Goal: Task Accomplishment & Management: Use online tool/utility

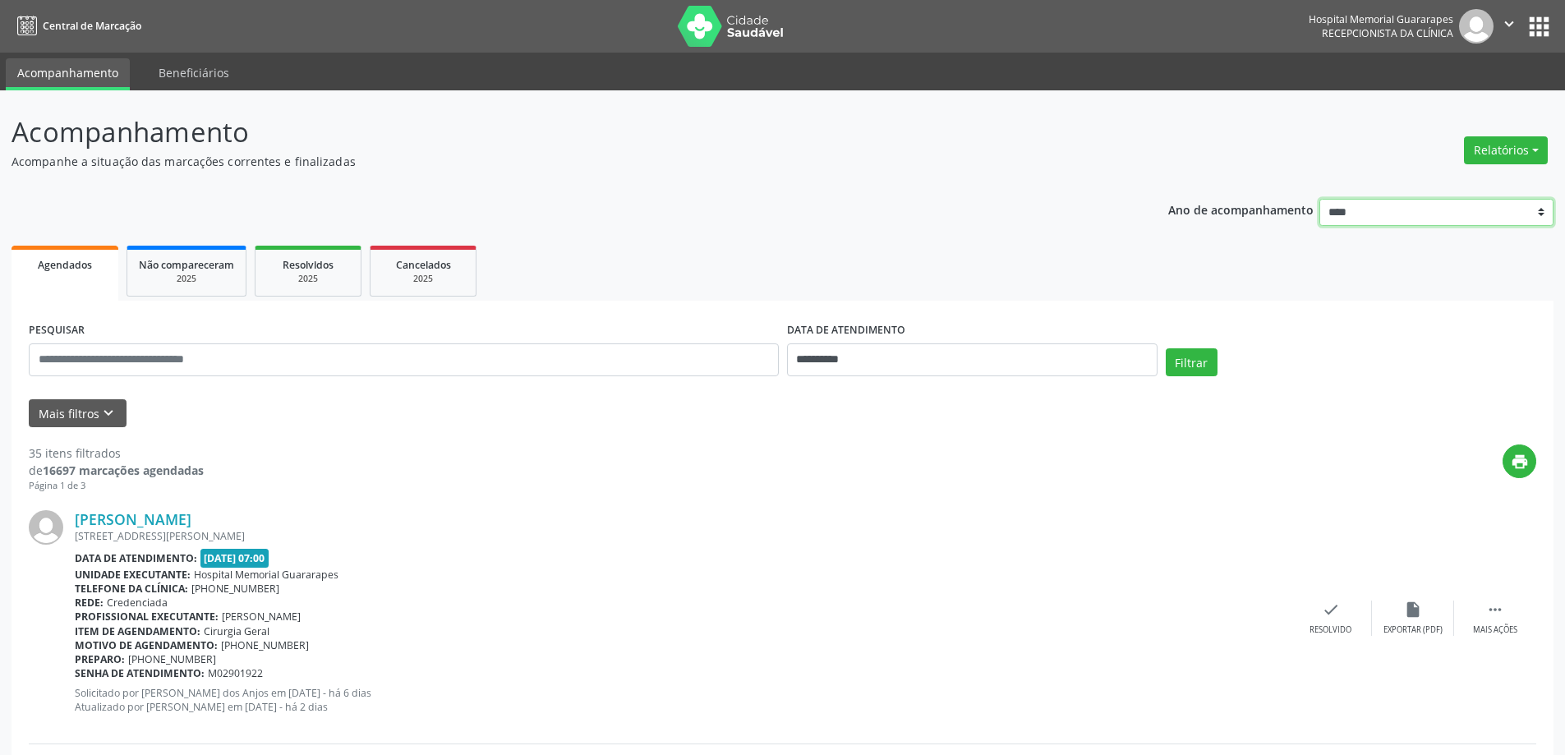
click at [1519, 210] on select "**** **** **** **** ****" at bounding box center [1436, 213] width 234 height 28
click at [1003, 347] on input "**********" at bounding box center [972, 359] width 370 height 33
click at [880, 441] on span "2" at bounding box center [877, 446] width 32 height 32
type input "**********"
click at [880, 441] on span "2" at bounding box center [877, 446] width 32 height 32
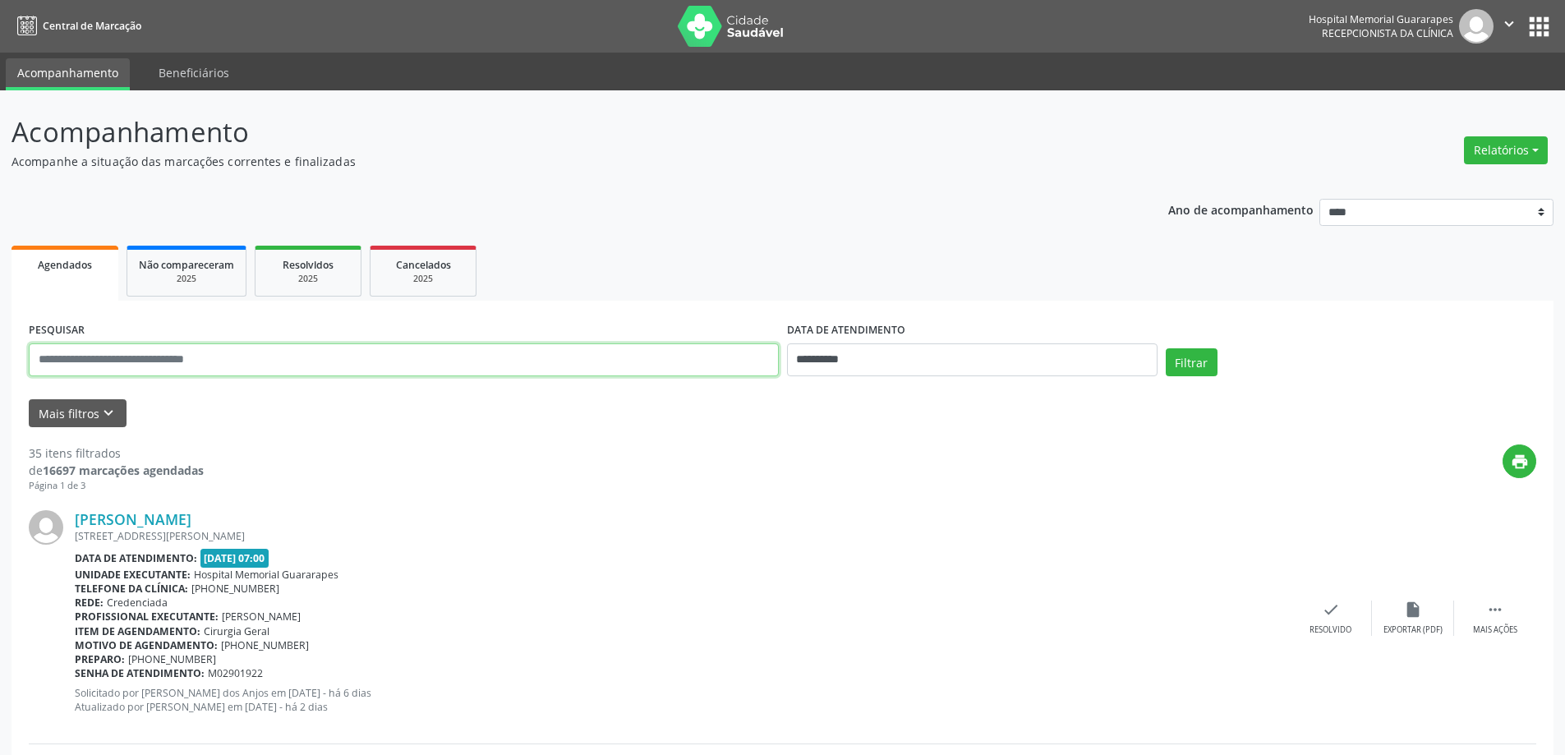
click at [522, 365] on input "text" at bounding box center [404, 359] width 750 height 33
click at [785, 543] on div "[PERSON_NAME] [STREET_ADDRESS][PERSON_NAME] Data de atendimento: [DATE] 07:00 U…" at bounding box center [682, 617] width 1215 height 215
click at [1496, 140] on button "Relatórios" at bounding box center [1506, 150] width 84 height 28
click at [1496, 187] on link "Agendamentos" at bounding box center [1460, 185] width 177 height 23
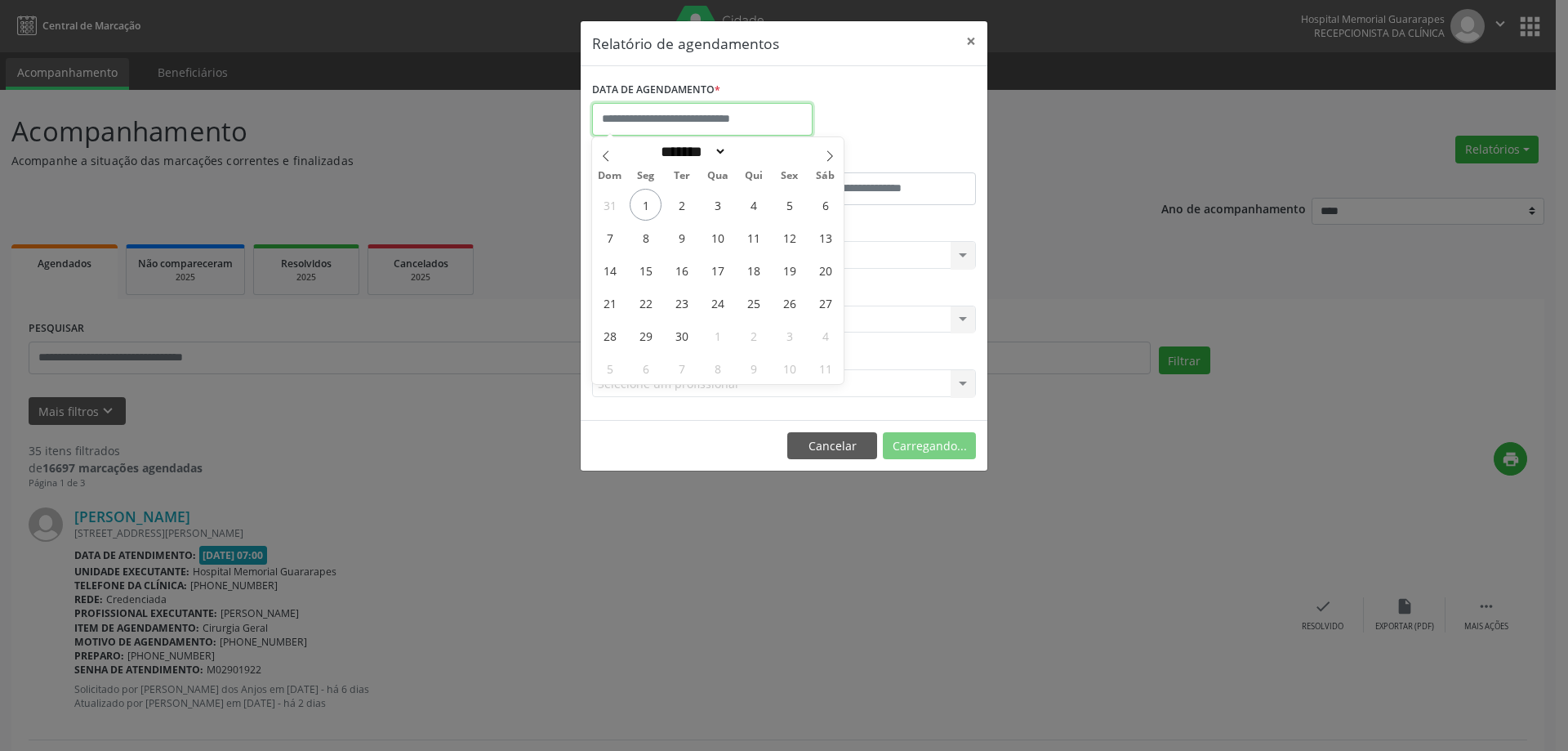
click at [755, 119] on input "text" at bounding box center [702, 118] width 221 height 33
click at [683, 199] on span "2" at bounding box center [681, 205] width 32 height 32
type input "**********"
click at [683, 199] on span "2" at bounding box center [681, 205] width 32 height 32
type input "*****"
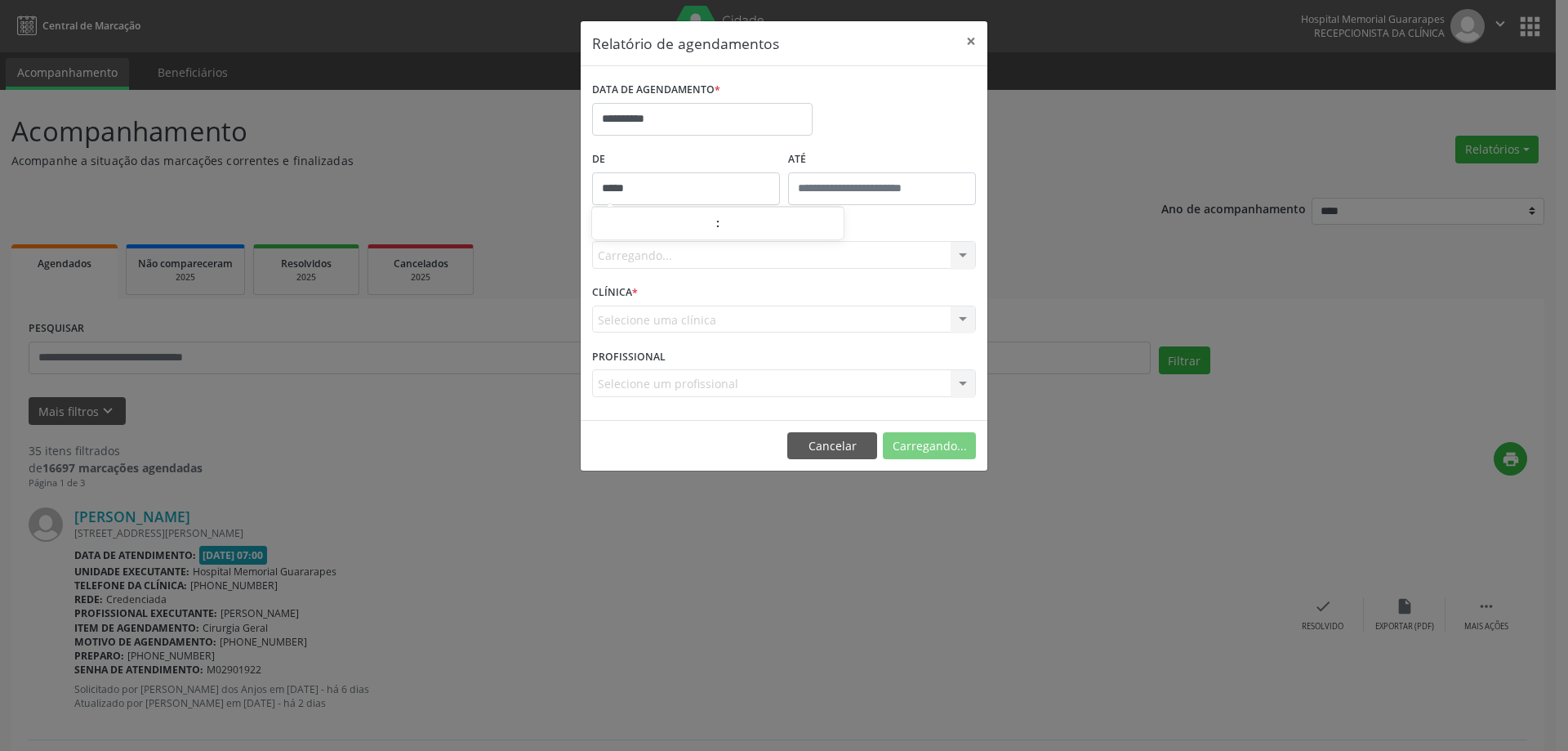
click at [683, 199] on input "*****" at bounding box center [685, 188] width 188 height 33
click at [822, 459] on button "Cancelar" at bounding box center [832, 446] width 89 height 28
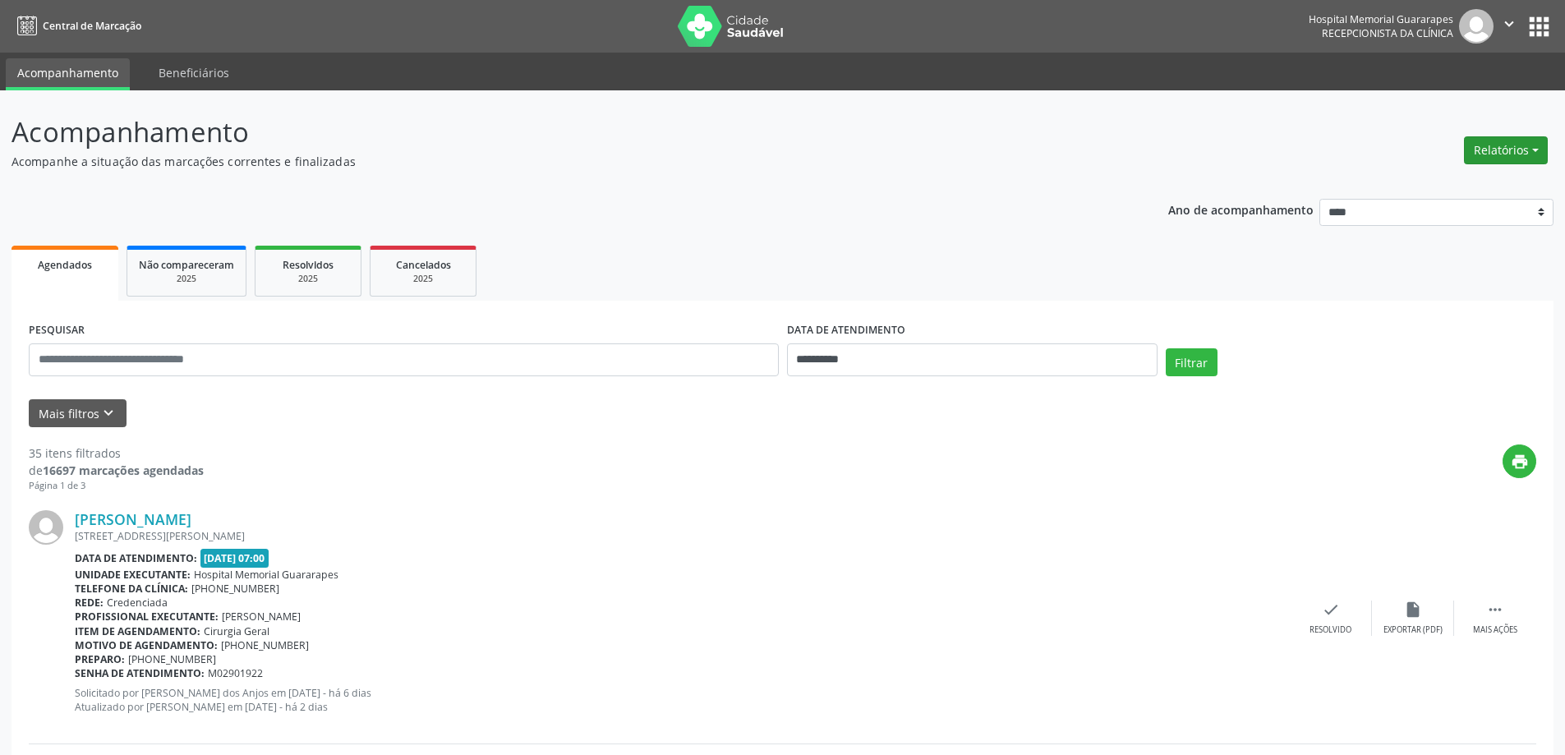
click at [1515, 151] on button "Relatórios" at bounding box center [1506, 150] width 84 height 28
click at [1439, 191] on link "Agendamentos" at bounding box center [1460, 185] width 177 height 23
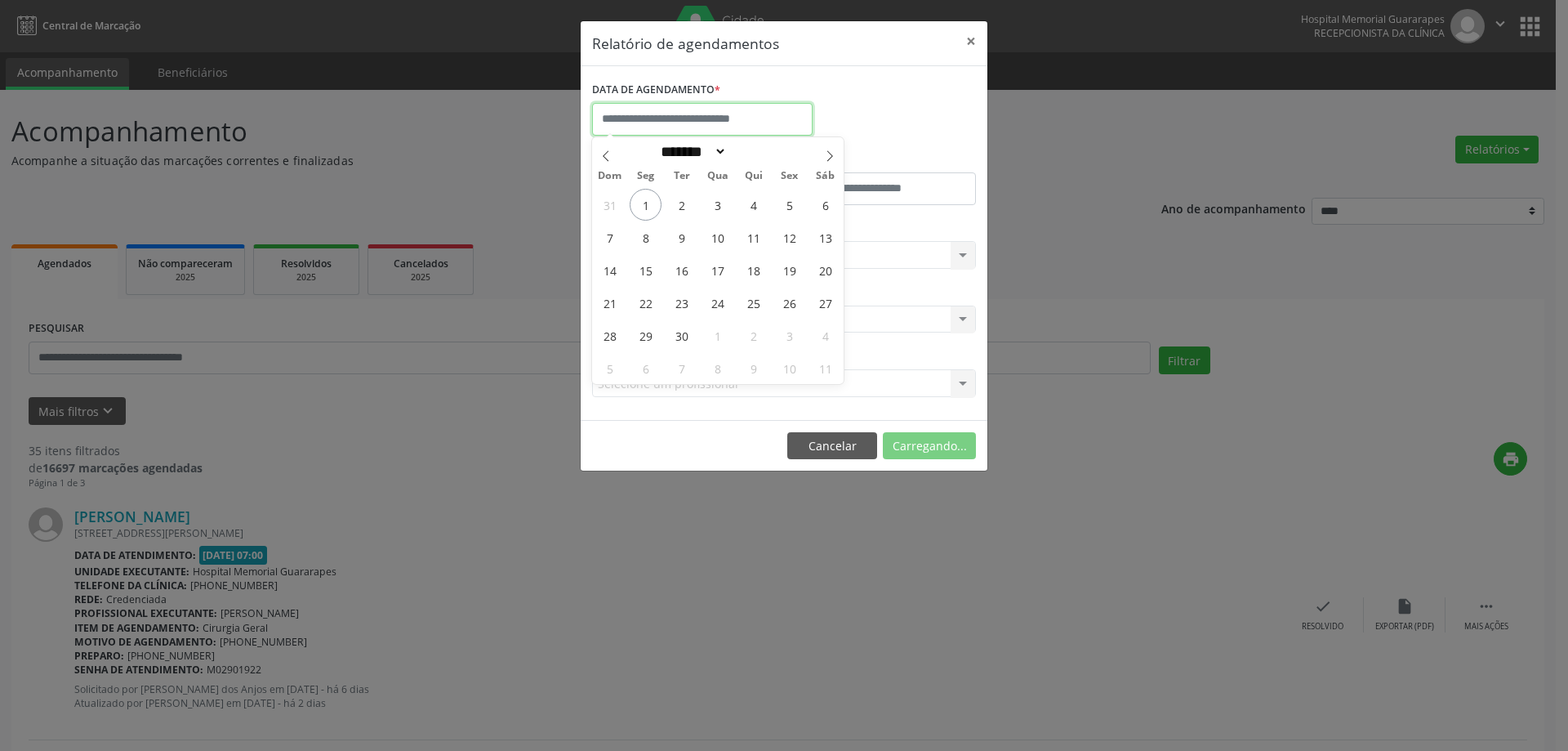
click at [784, 110] on input "text" at bounding box center [702, 118] width 221 height 33
click at [686, 204] on span "2" at bounding box center [681, 205] width 32 height 32
type input "**********"
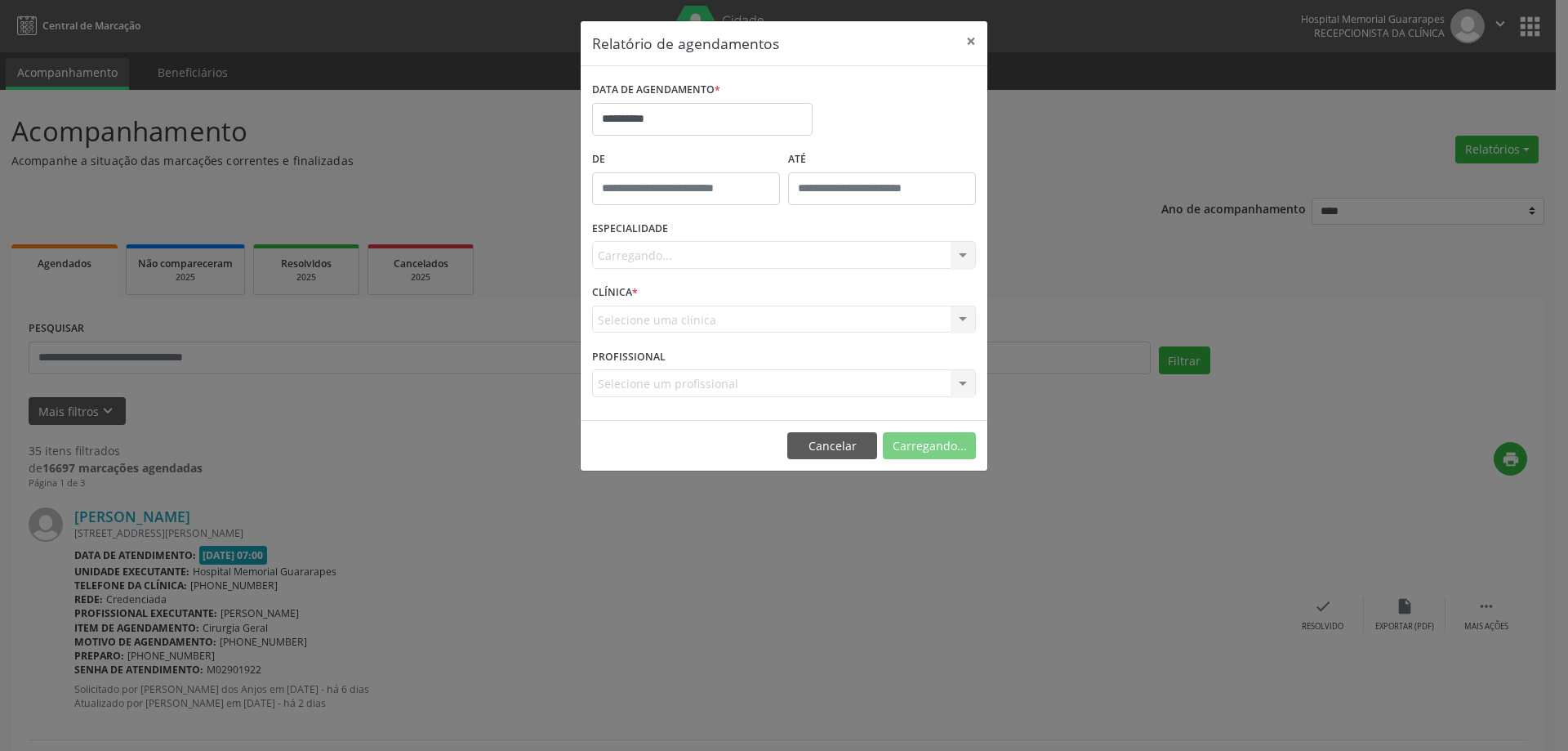
click at [728, 256] on div "Carregando... Nenhum resultado encontrado para: " " Não há nenhuma opção para s…" at bounding box center [784, 255] width 384 height 28
click at [694, 244] on div "Seleciona uma especialidade" at bounding box center [784, 255] width 384 height 28
drag, startPoint x: 968, startPoint y: 40, endPoint x: 838, endPoint y: 197, distance: 203.8
click at [838, 197] on div "**********" at bounding box center [784, 247] width 409 height 452
click at [710, 322] on div "Selecione uma clínica Nenhum resultado encontrado para: " " Não há nenhuma opçã…" at bounding box center [784, 319] width 384 height 28
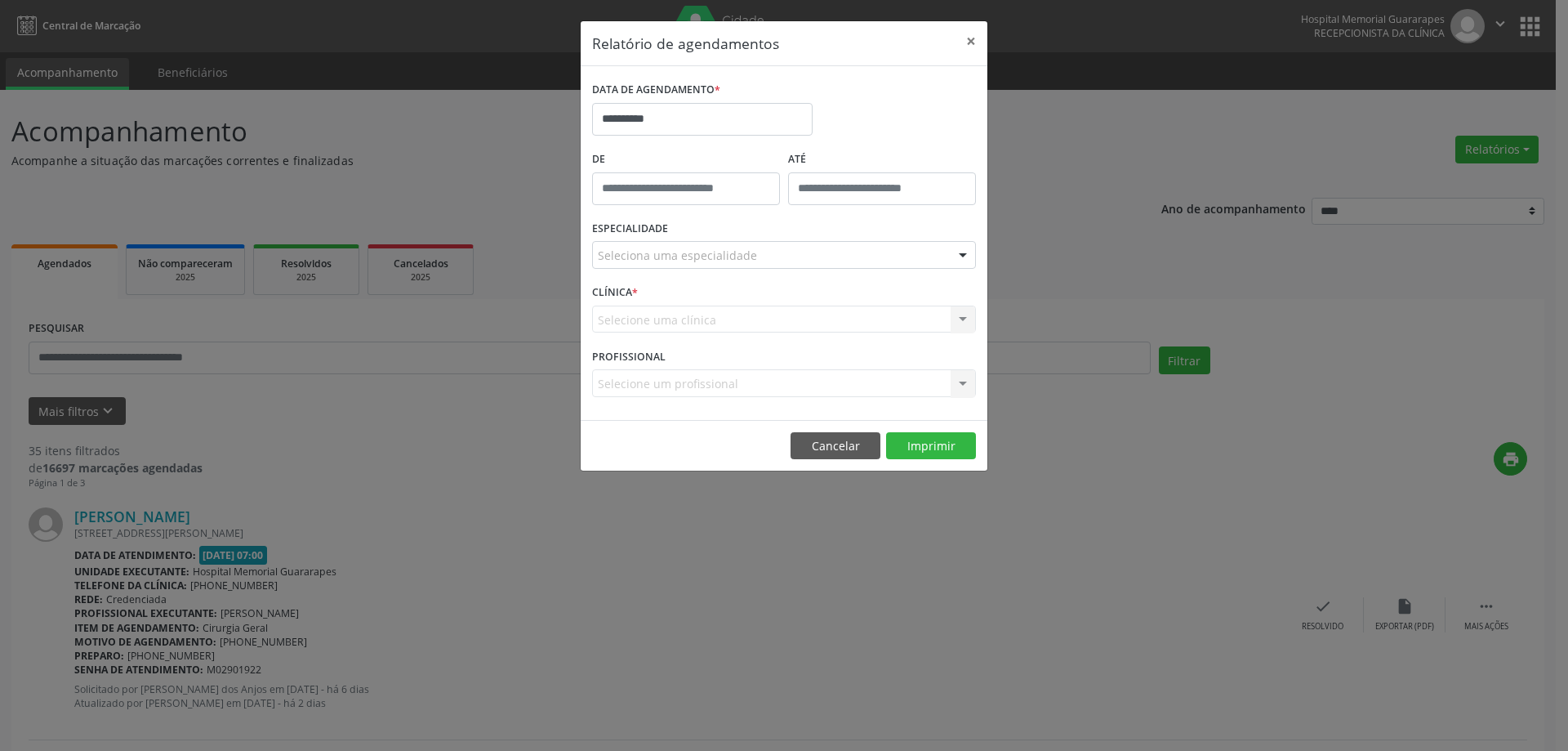
click at [955, 321] on div "Selecione uma clínica Nenhum resultado encontrado para: " " Não há nenhuma opçã…" at bounding box center [784, 319] width 384 height 28
click at [961, 313] on div "Selecione uma clínica Nenhum resultado encontrado para: " " Não há nenhuma opçã…" at bounding box center [784, 319] width 384 height 28
click at [816, 253] on div at bounding box center [784, 255] width 384 height 28
click at [816, 253] on input "text" at bounding box center [770, 263] width 345 height 33
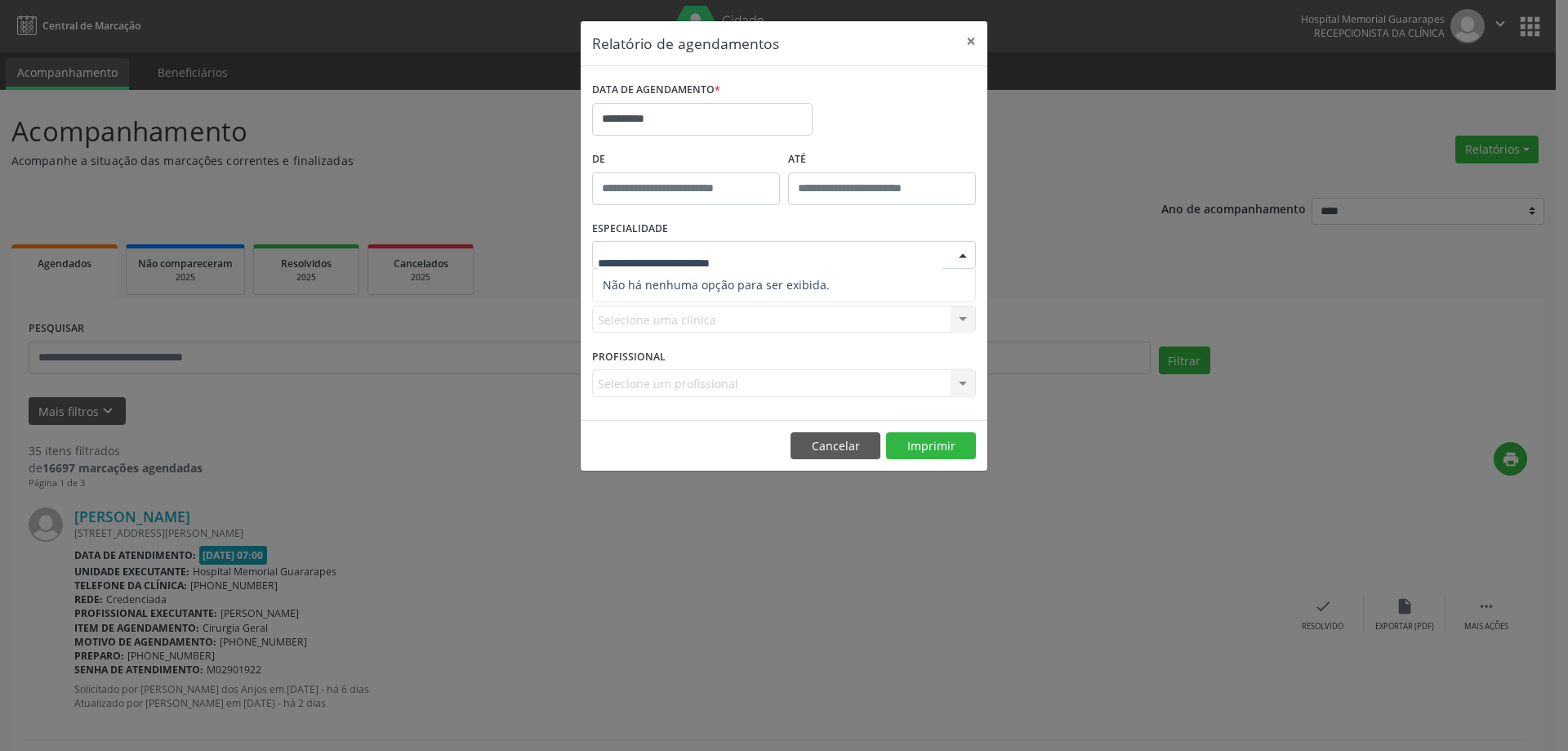
click at [786, 283] on span "Não há nenhuma opção para ser exibida." at bounding box center [784, 284] width 382 height 33
click at [1090, 324] on div "**********" at bounding box center [784, 375] width 1568 height 751
click at [974, 42] on button "×" at bounding box center [970, 41] width 33 height 40
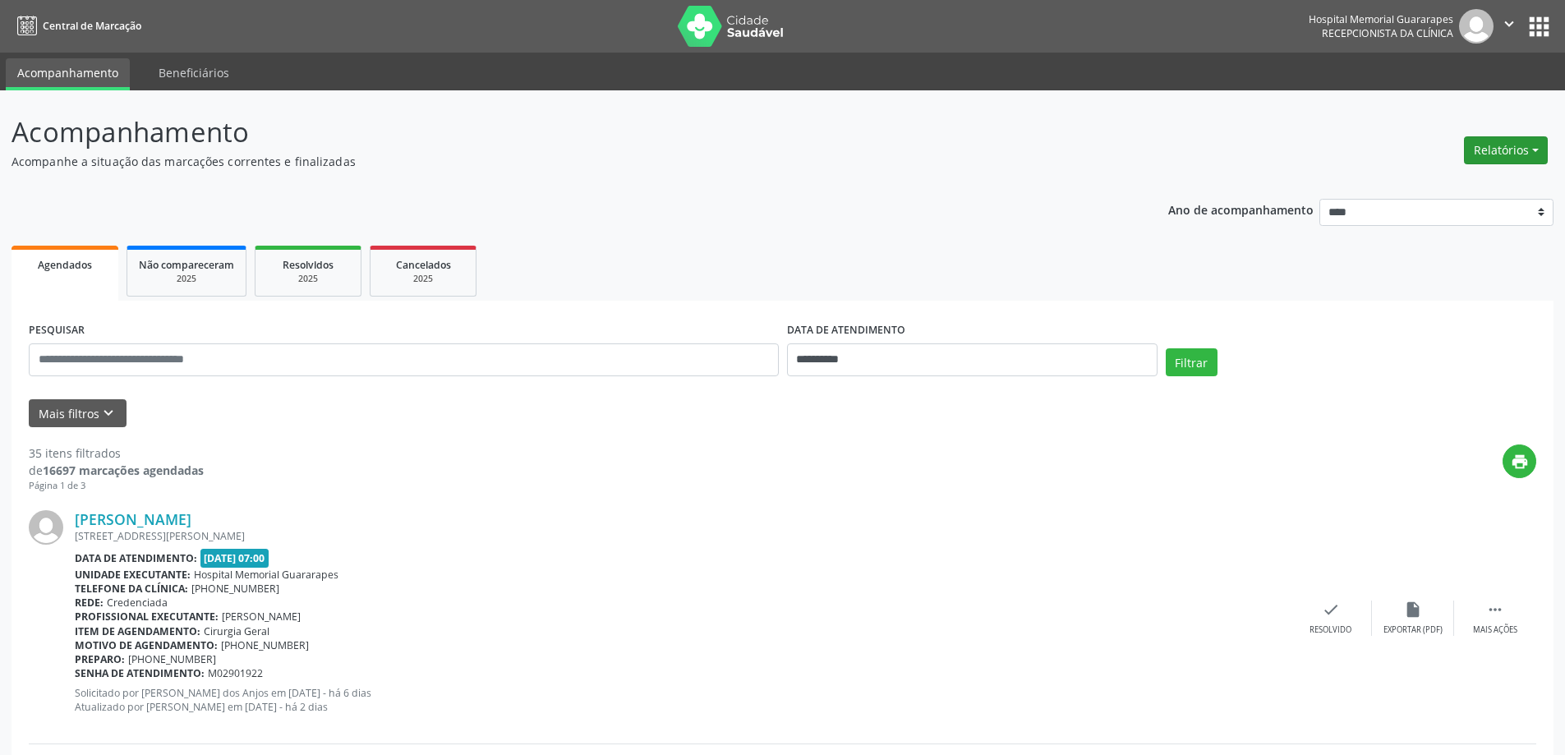
click at [1514, 151] on button "Relatórios" at bounding box center [1506, 150] width 84 height 28
click at [1408, 190] on link "Agendamentos" at bounding box center [1460, 185] width 177 height 23
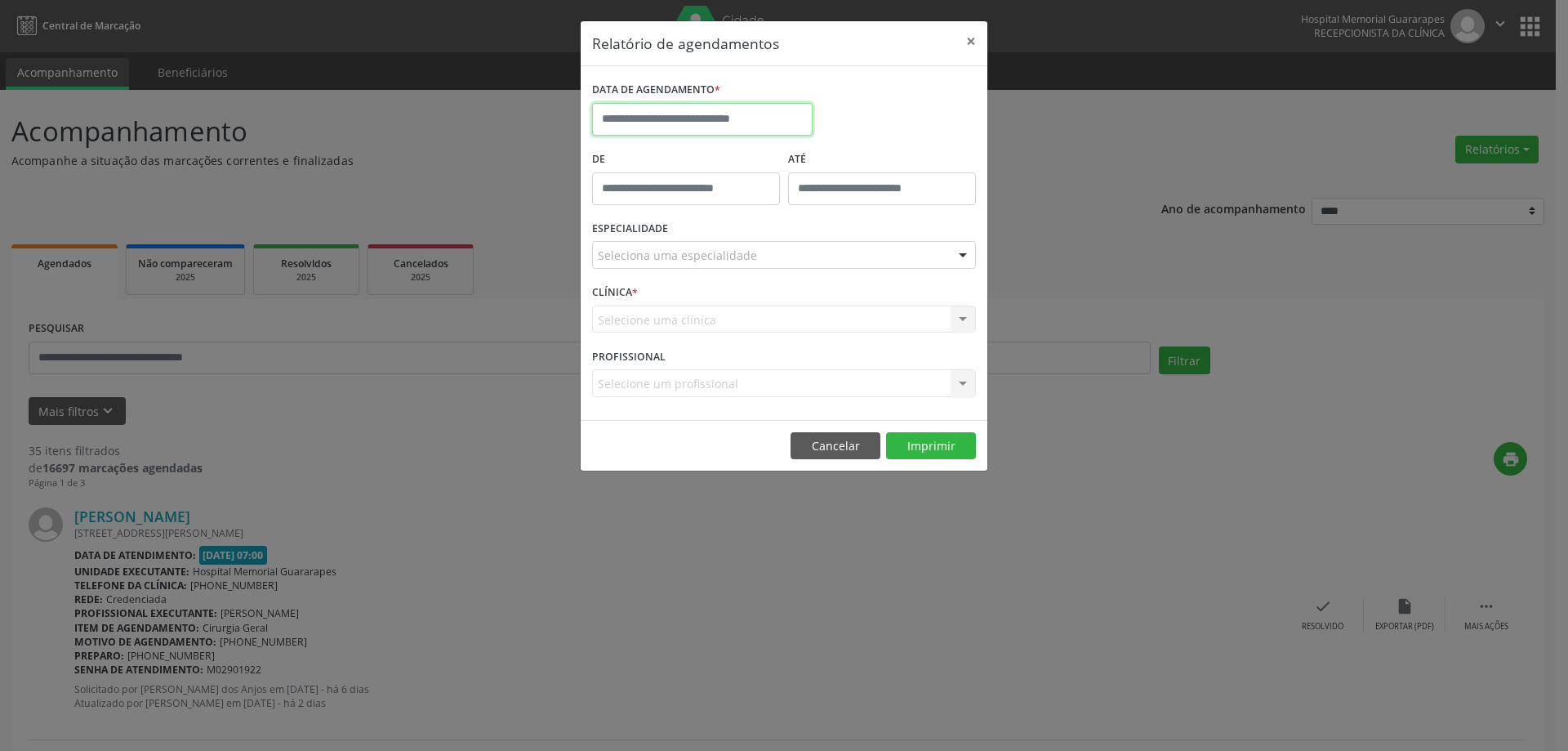
click at [752, 116] on input "text" at bounding box center [702, 118] width 221 height 33
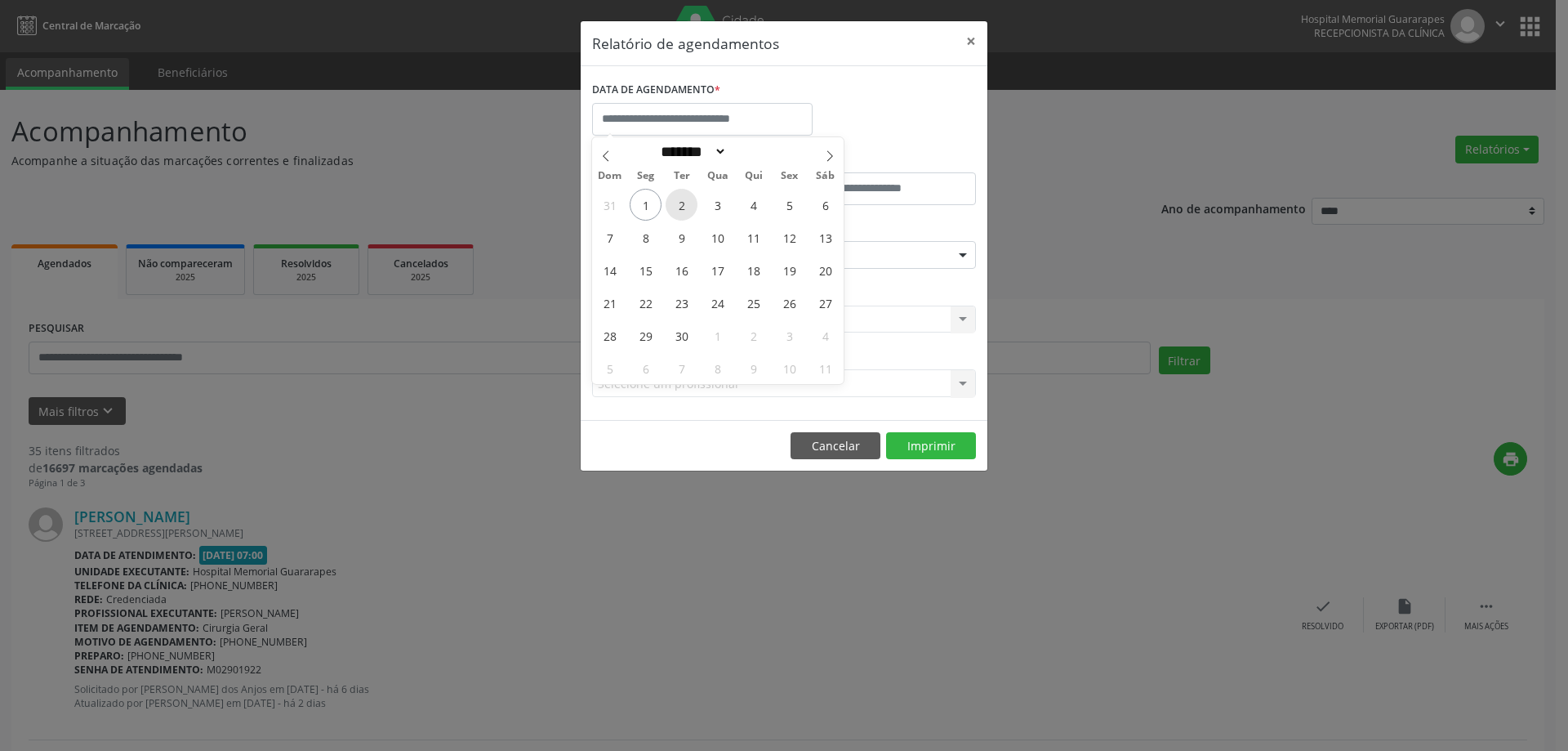
click at [683, 205] on span "2" at bounding box center [681, 205] width 32 height 32
type input "**********"
click at [683, 205] on span "2" at bounding box center [681, 205] width 32 height 32
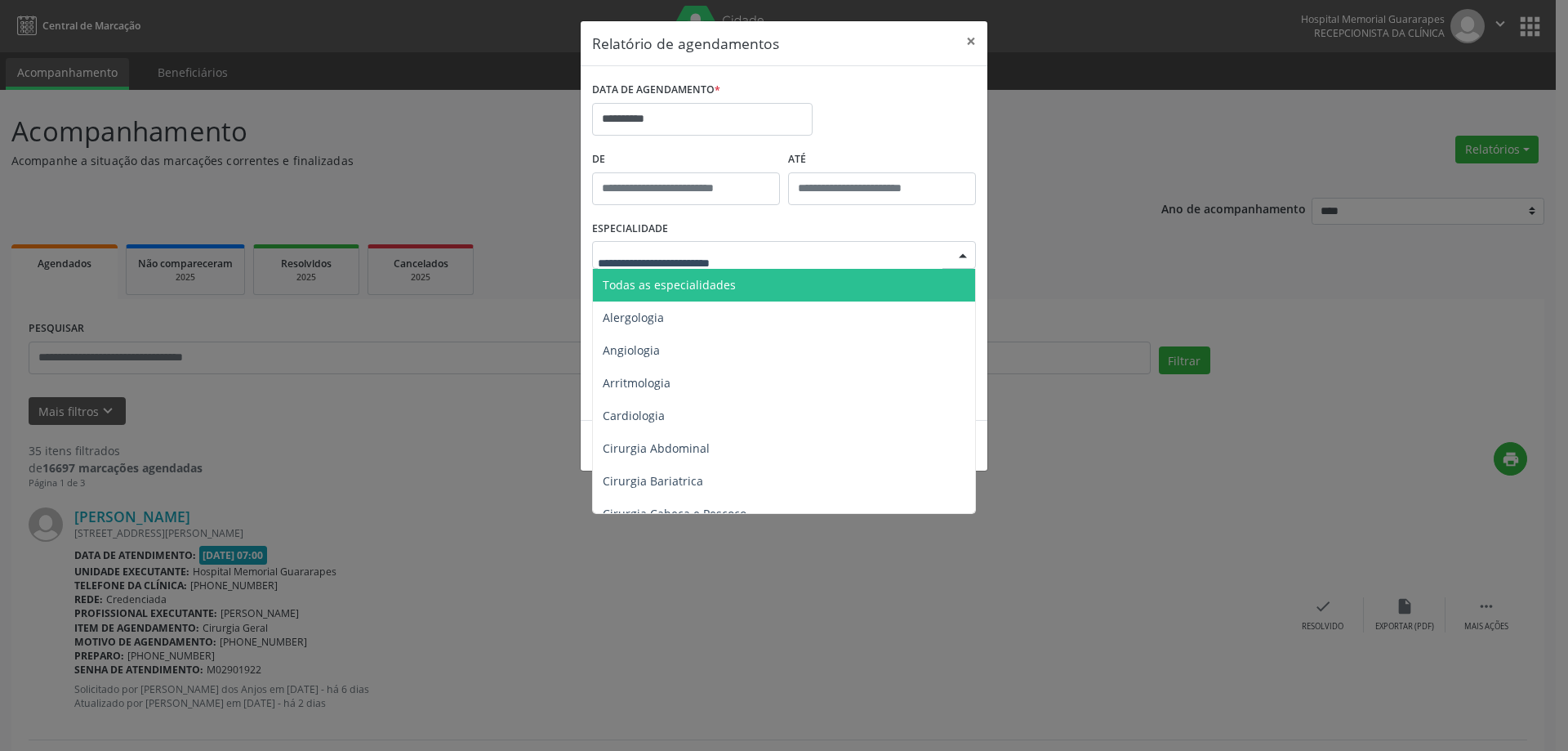
click at [765, 250] on div at bounding box center [784, 255] width 384 height 28
click at [757, 280] on span "Todas as especialidades" at bounding box center [784, 284] width 385 height 33
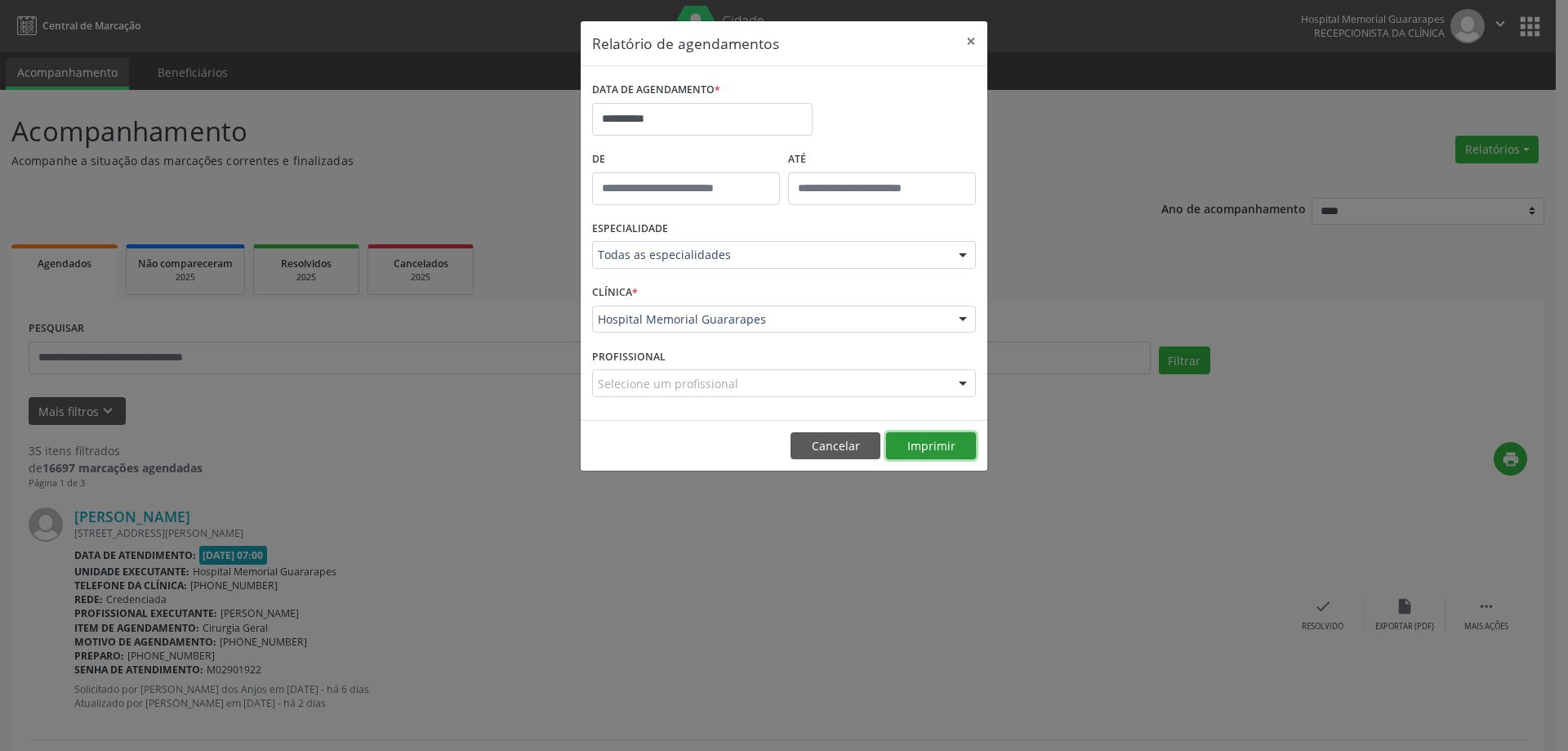
click at [934, 445] on button "Imprimir" at bounding box center [931, 446] width 89 height 28
click at [903, 447] on button "Imprimir" at bounding box center [931, 446] width 89 height 28
click at [944, 451] on button "Imprimir" at bounding box center [931, 446] width 89 height 28
click at [969, 36] on button "×" at bounding box center [970, 41] width 33 height 40
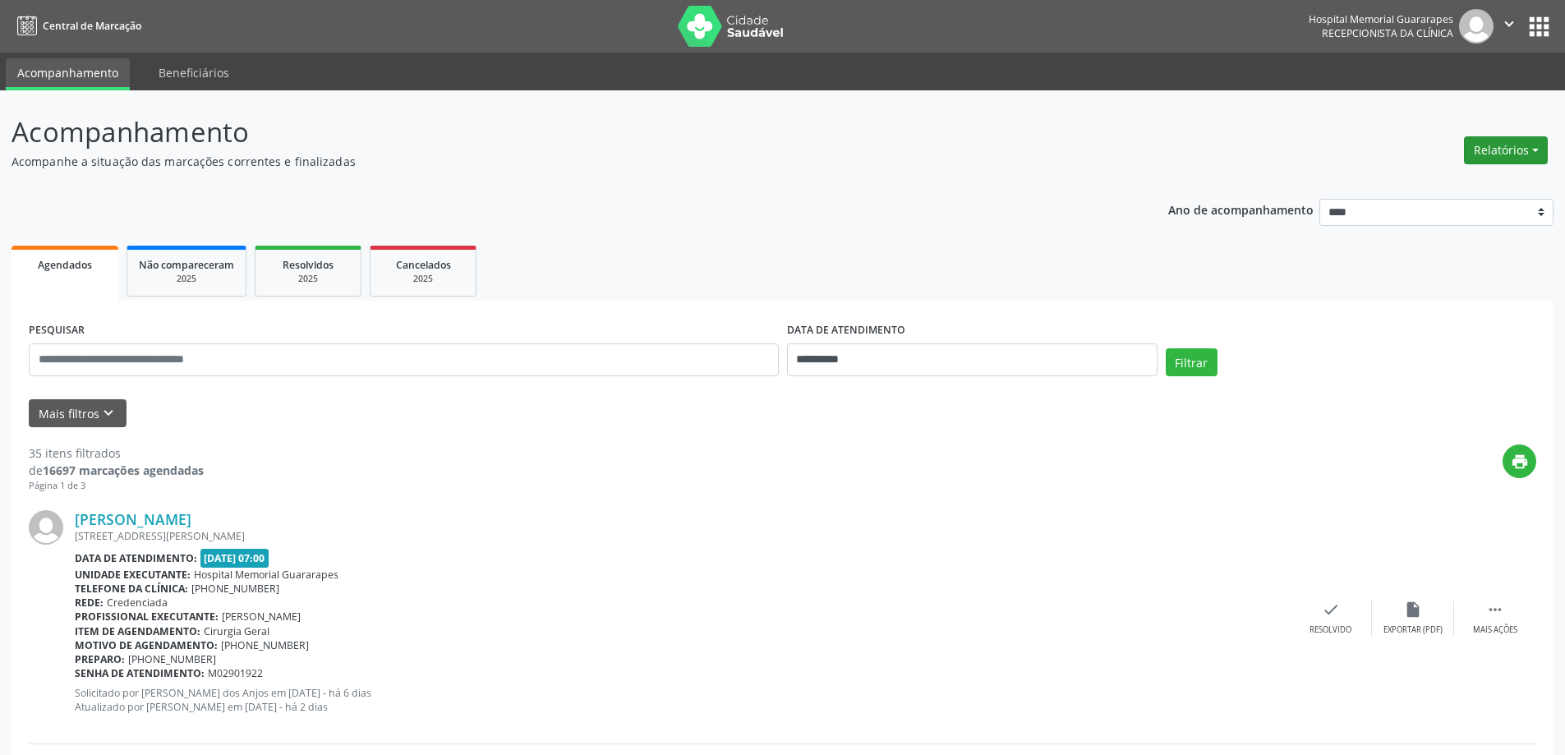
click at [1503, 156] on button "Relatórios" at bounding box center [1506, 150] width 84 height 28
click at [1470, 194] on link "Agendamentos" at bounding box center [1460, 185] width 177 height 23
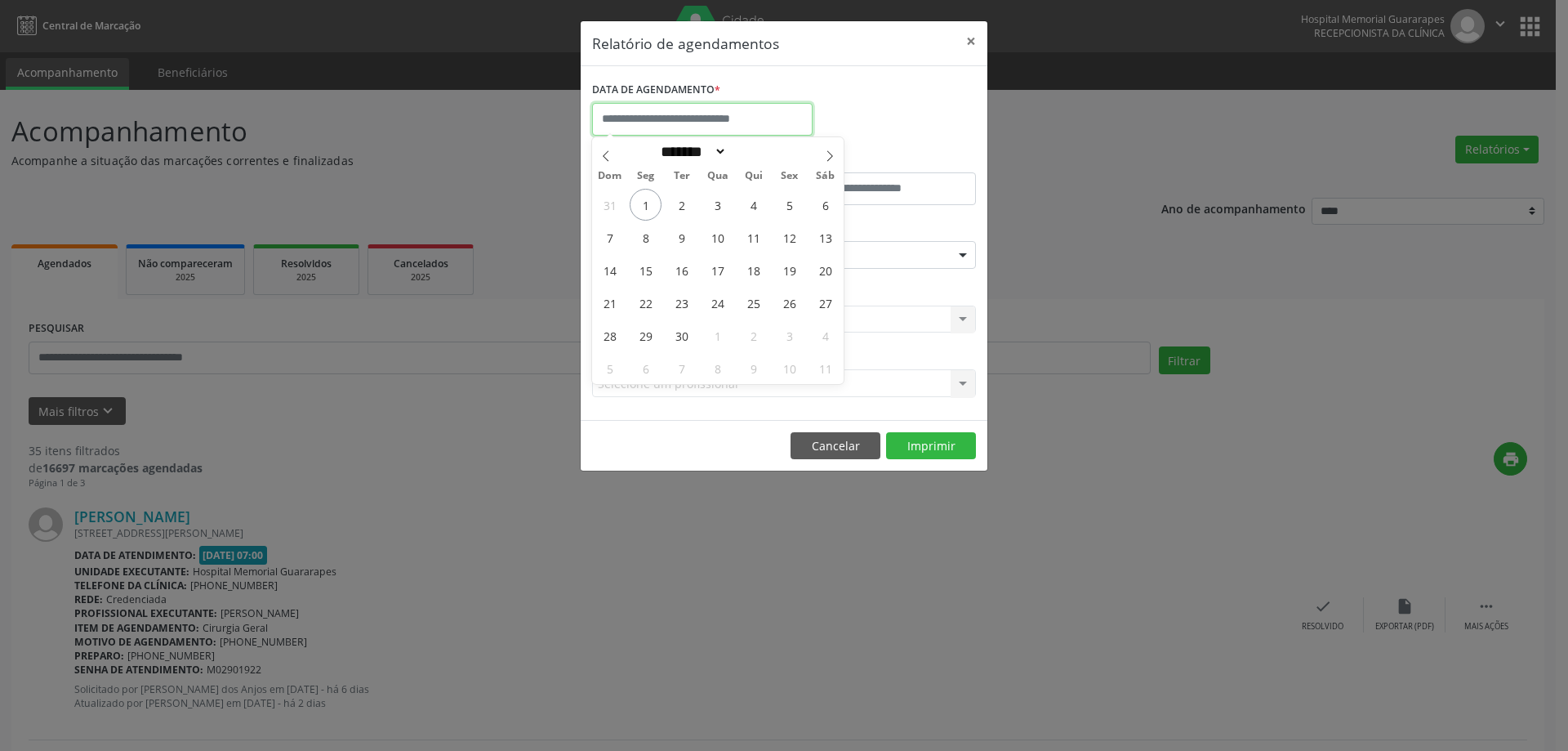
click at [688, 119] on input "text" at bounding box center [702, 118] width 221 height 33
click at [677, 200] on span "2" at bounding box center [681, 205] width 32 height 32
type input "**********"
click at [677, 200] on span "2" at bounding box center [681, 205] width 32 height 32
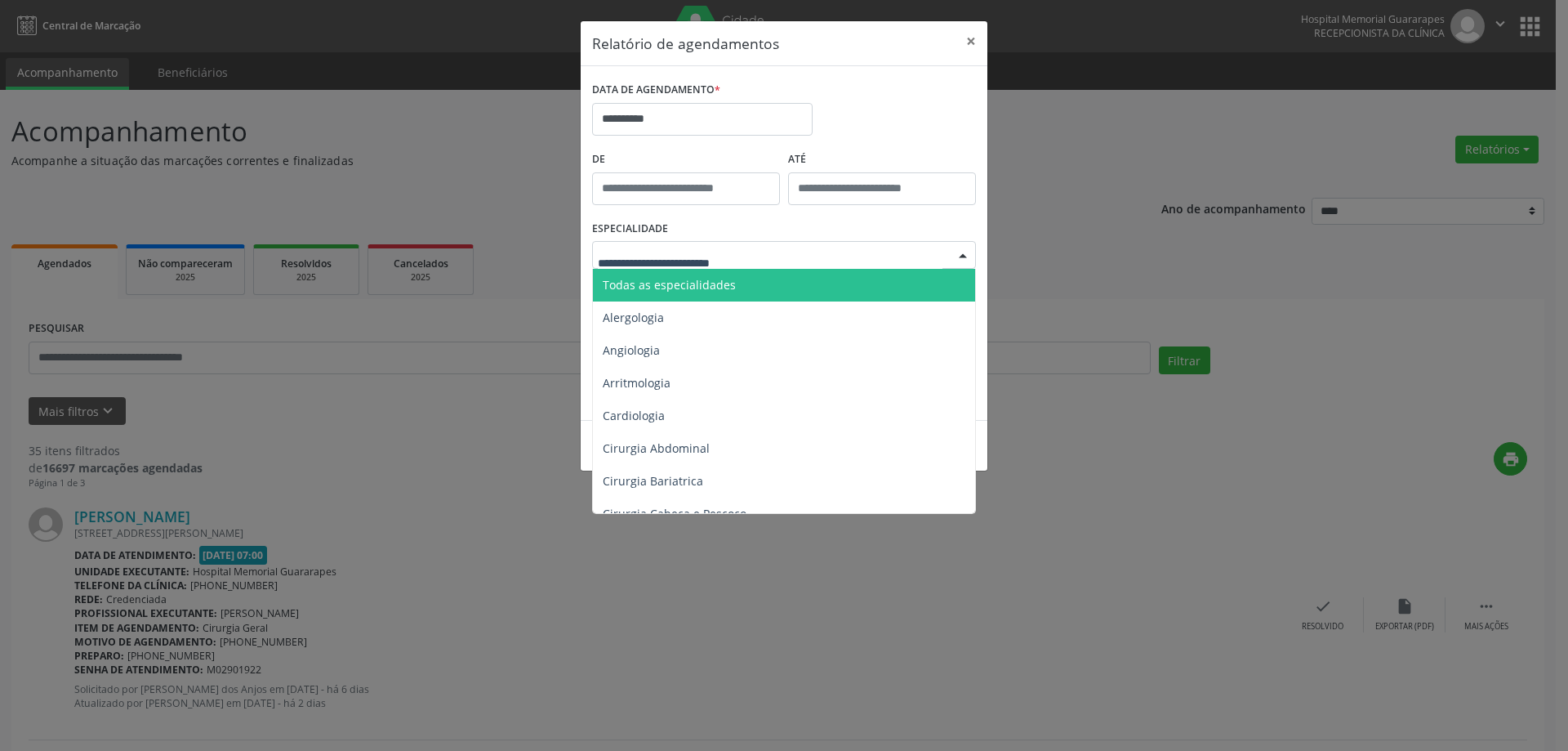
click at [675, 291] on span "Todas as especialidades" at bounding box center [669, 284] width 133 height 16
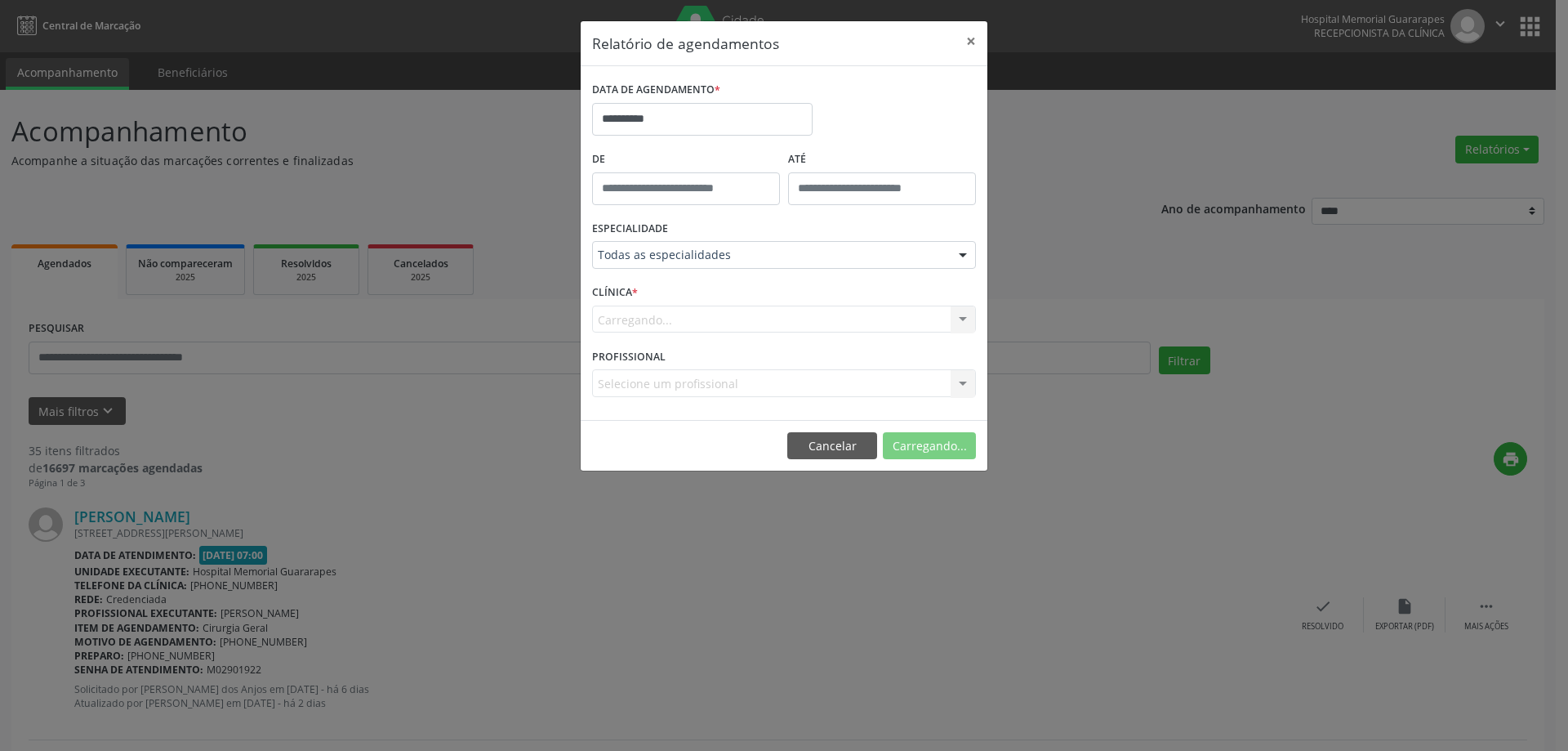
click at [778, 321] on div "Carregando... [GEOGRAPHIC_DATA] Nenhum resultado encontrado para: " " Não há ne…" at bounding box center [784, 319] width 384 height 28
click at [659, 326] on div "Carregando... [GEOGRAPHIC_DATA] Nenhum resultado encontrado para: " " Não há ne…" at bounding box center [784, 319] width 384 height 28
drag, startPoint x: 834, startPoint y: 459, endPoint x: 806, endPoint y: 458, distance: 28.0
click at [821, 459] on button "Cancelar" at bounding box center [832, 446] width 89 height 28
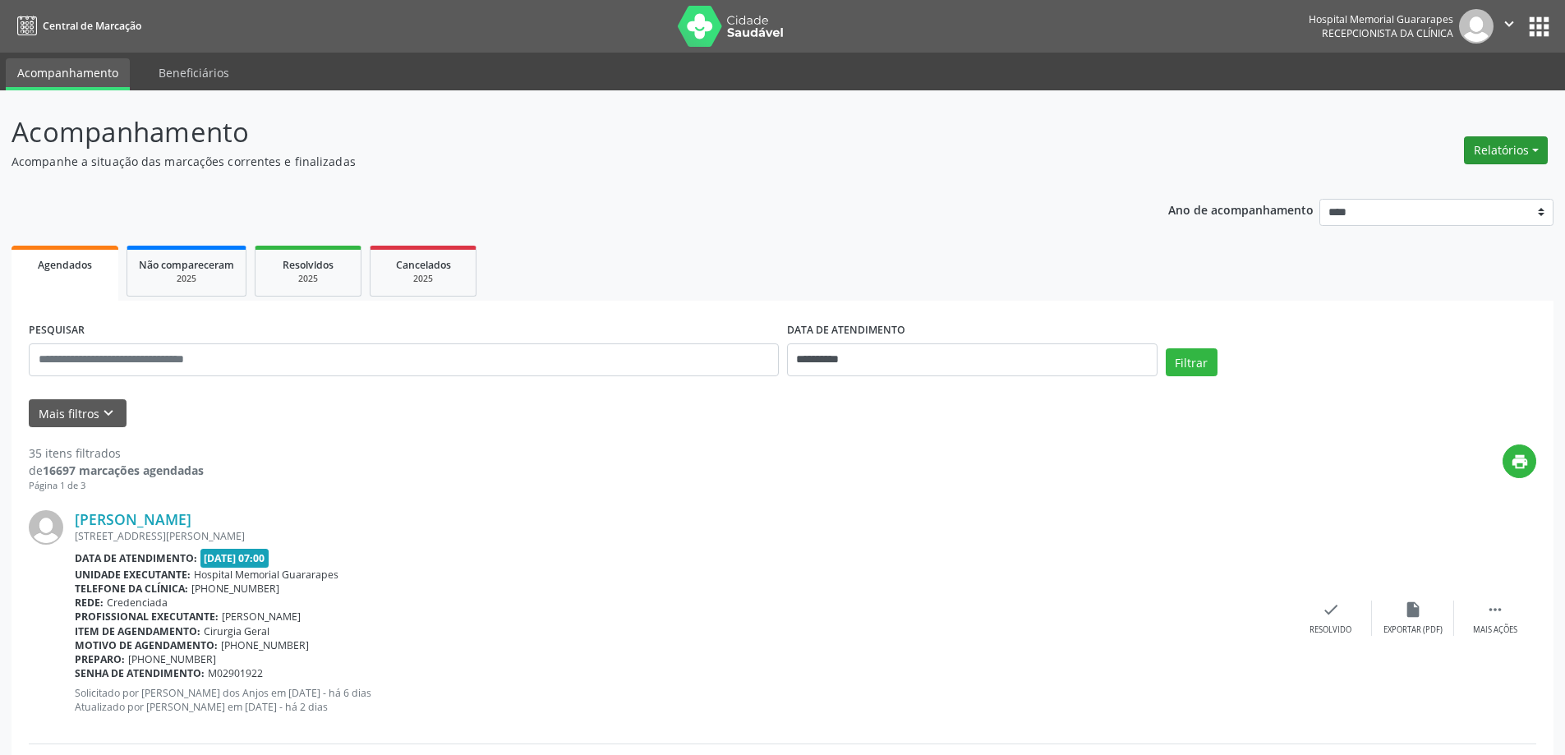
click at [1484, 148] on button "Relatórios" at bounding box center [1506, 150] width 84 height 28
click at [1461, 191] on link "Agendamentos" at bounding box center [1460, 185] width 177 height 23
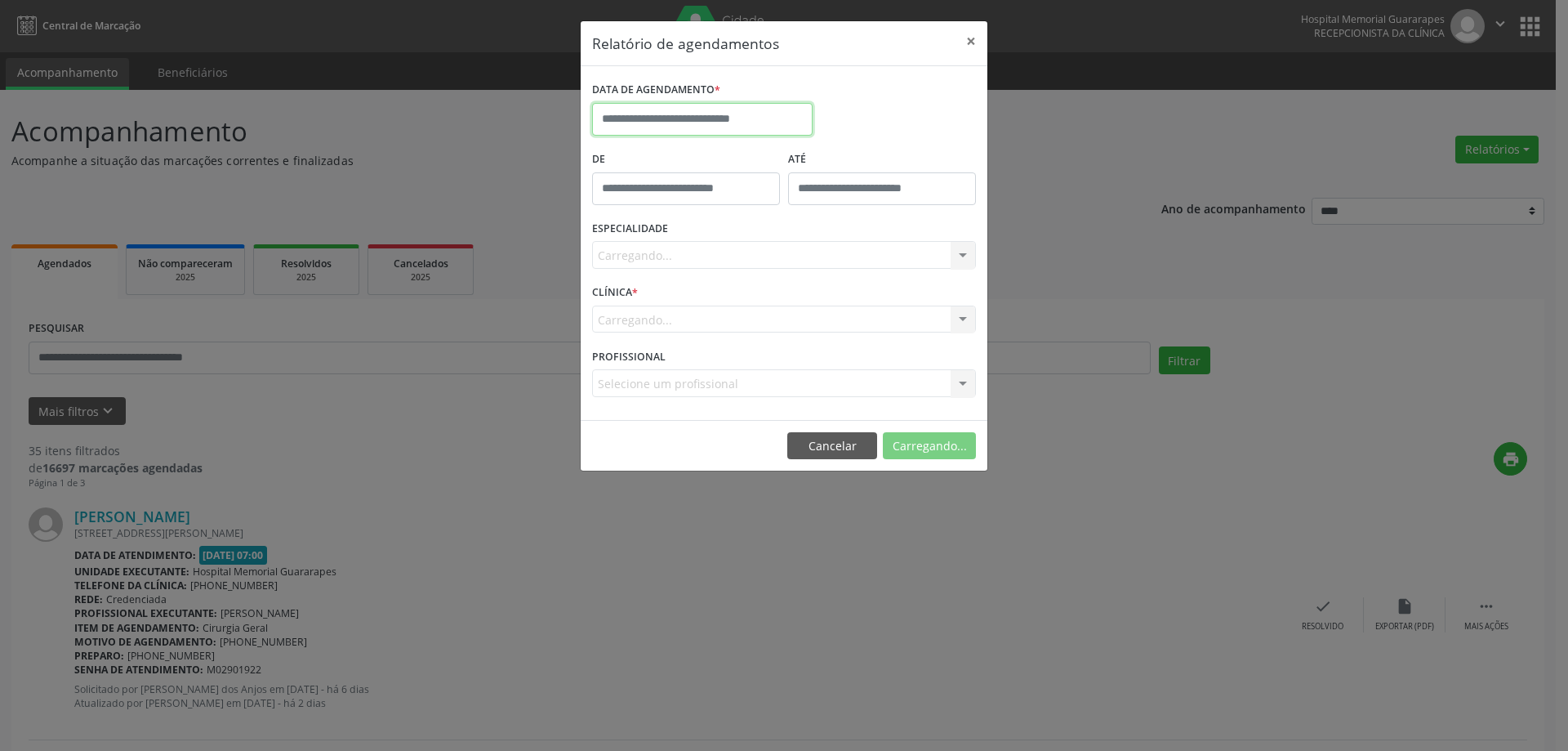
click at [771, 120] on input "text" at bounding box center [702, 118] width 221 height 33
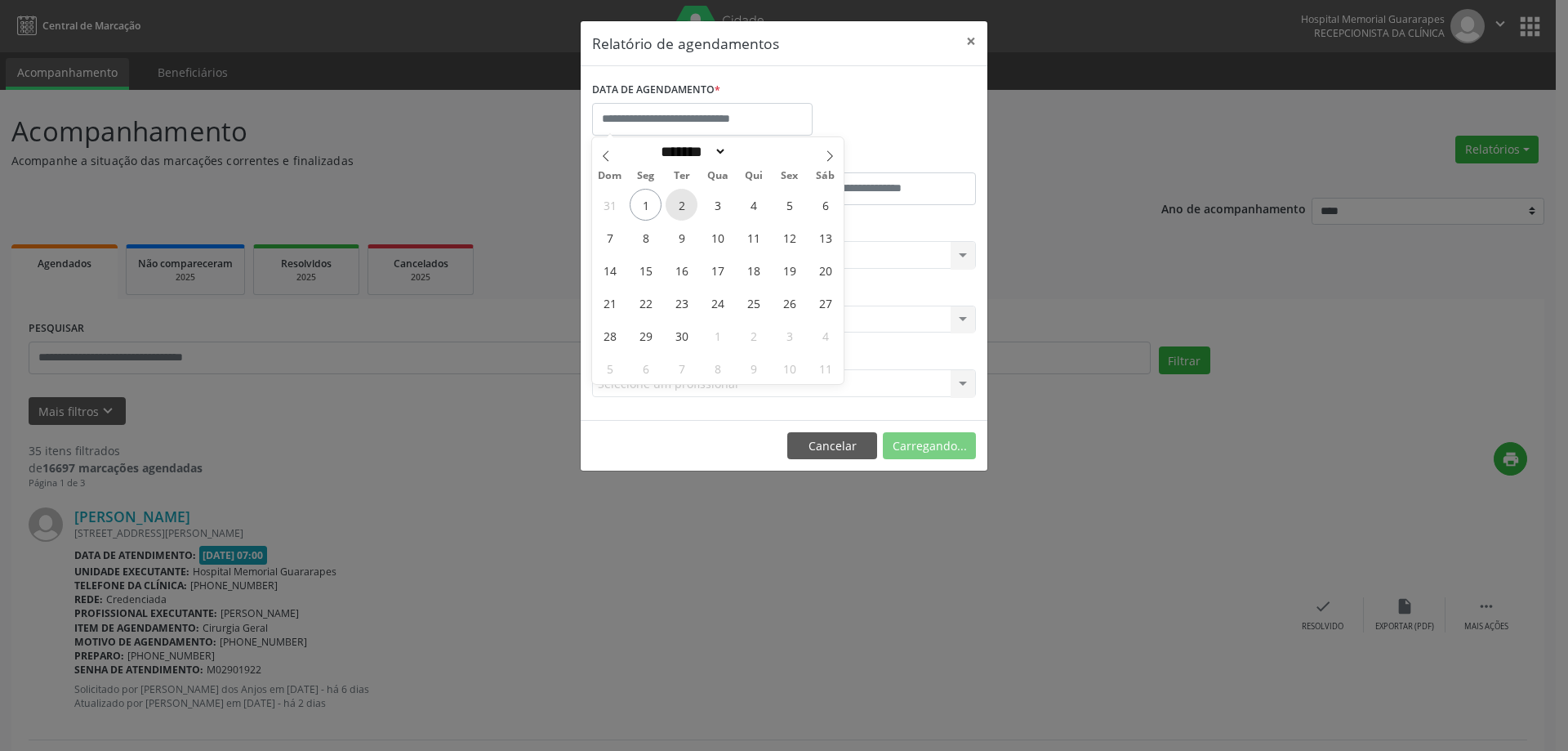
click at [691, 201] on span "2" at bounding box center [681, 205] width 32 height 32
type input "**********"
click at [691, 201] on span "2" at bounding box center [681, 205] width 32 height 32
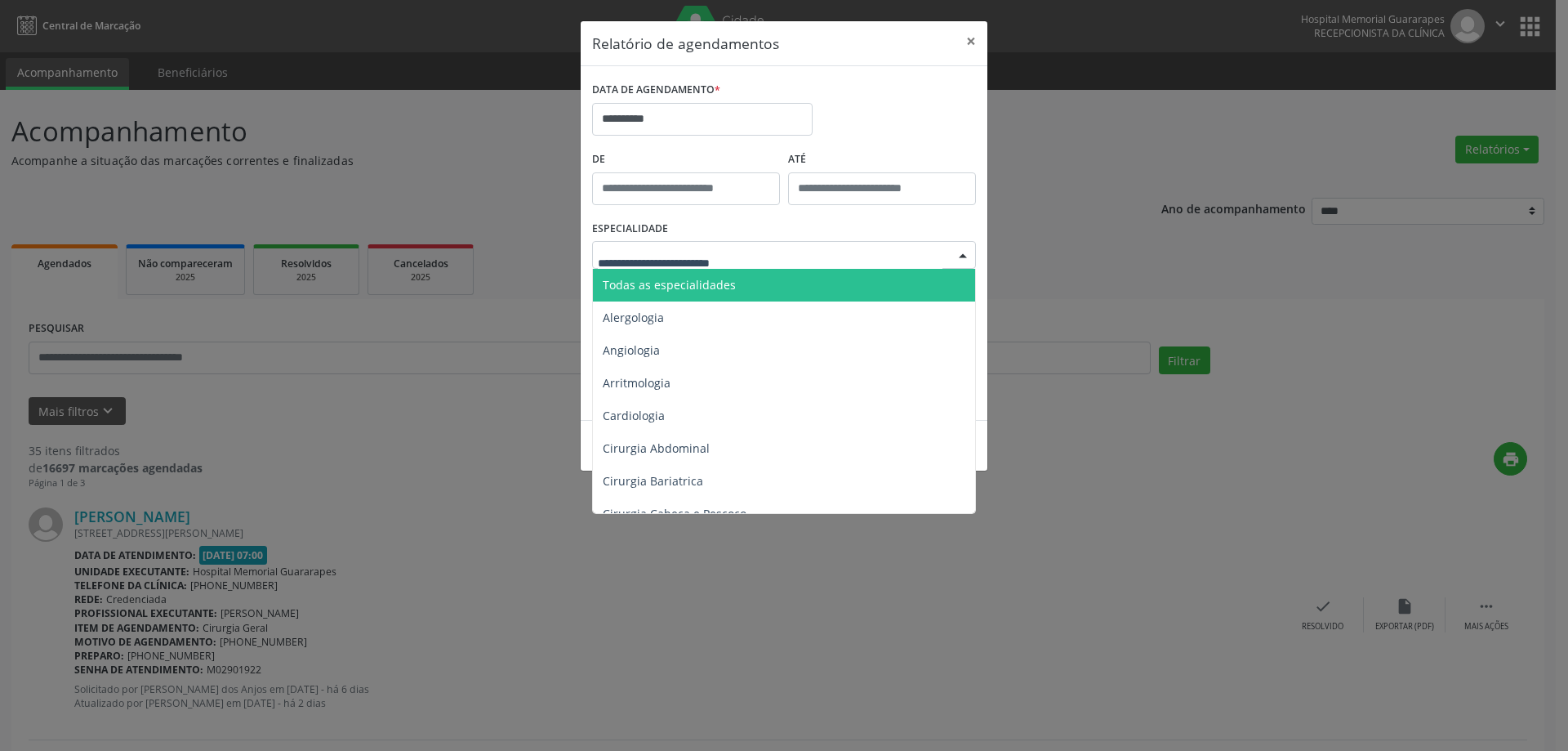
click at [687, 285] on span "Todas as especialidades" at bounding box center [669, 284] width 133 height 16
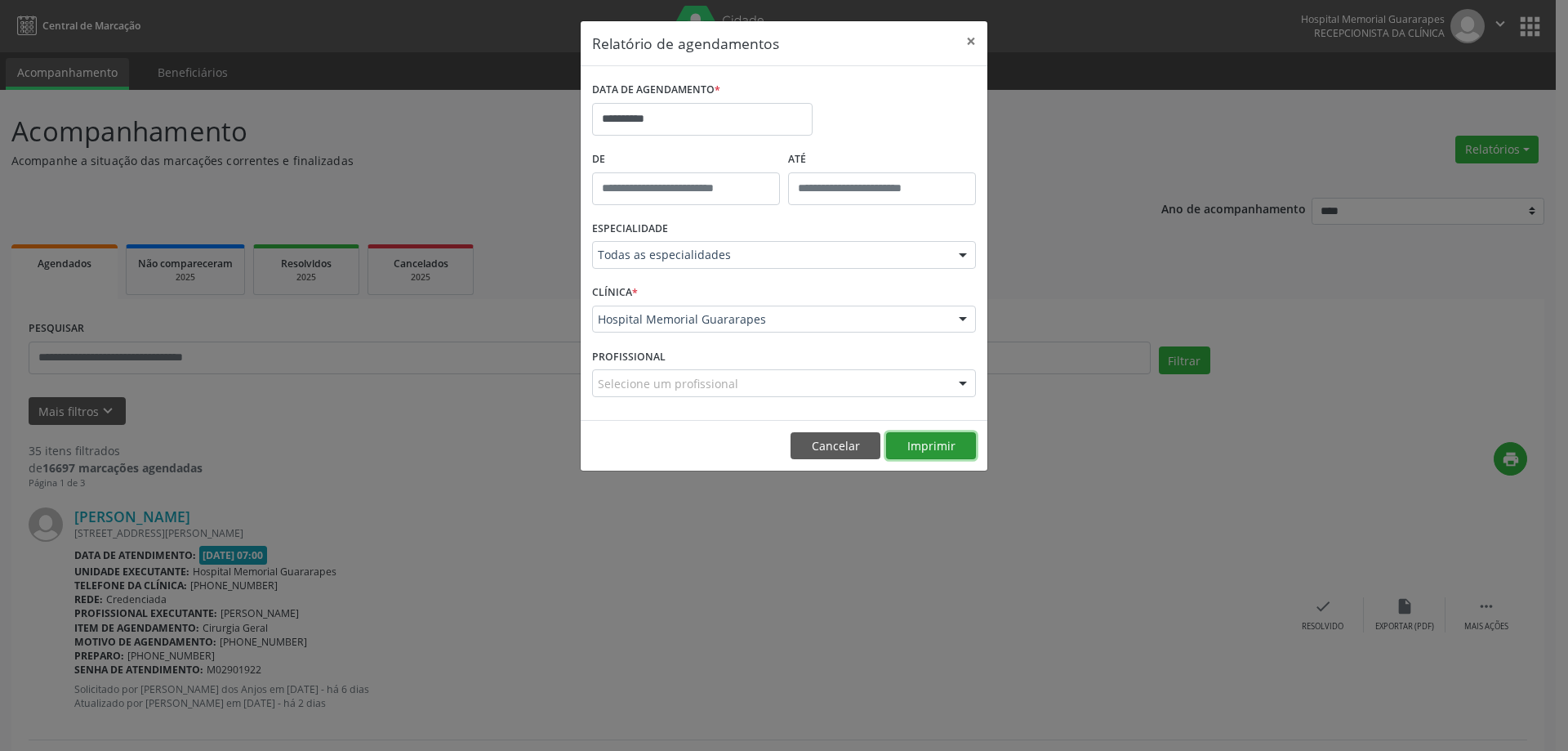
click at [932, 442] on button "Imprimir" at bounding box center [931, 446] width 89 height 28
